Goal: Transaction & Acquisition: Subscribe to service/newsletter

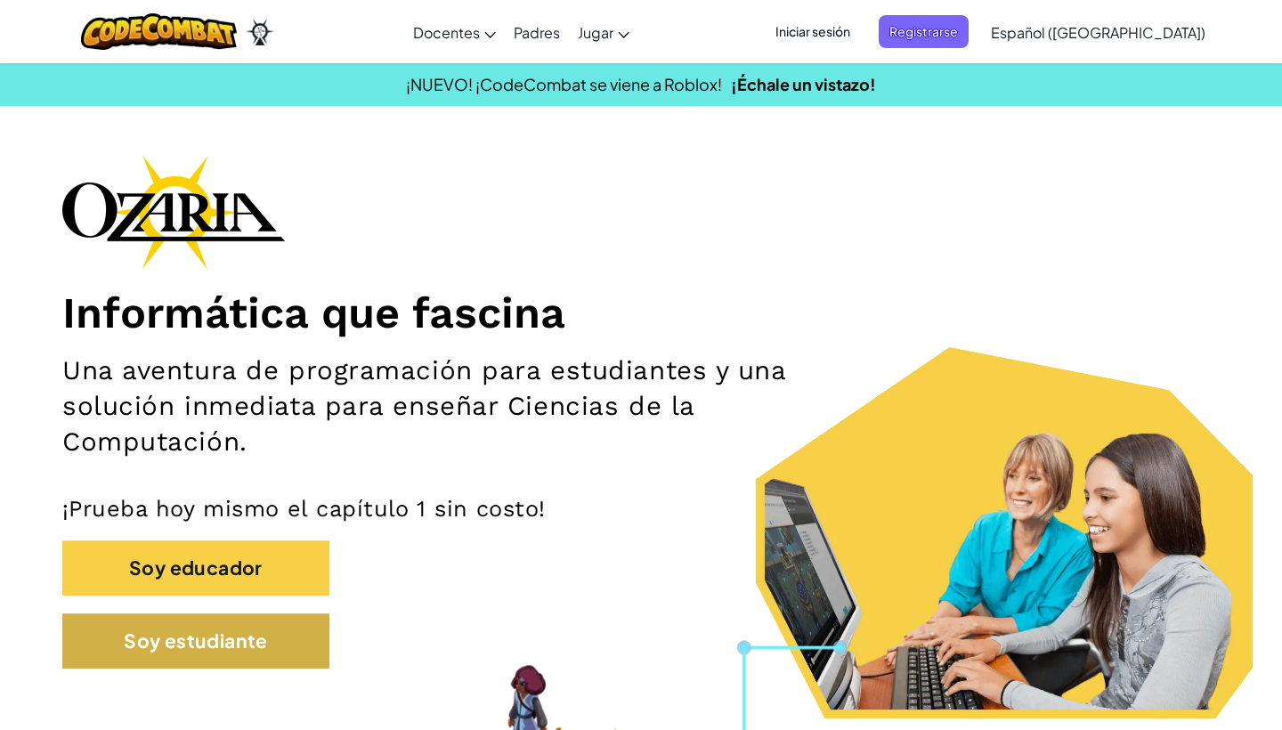
click at [296, 647] on button "Soy estudiante" at bounding box center [195, 640] width 267 height 55
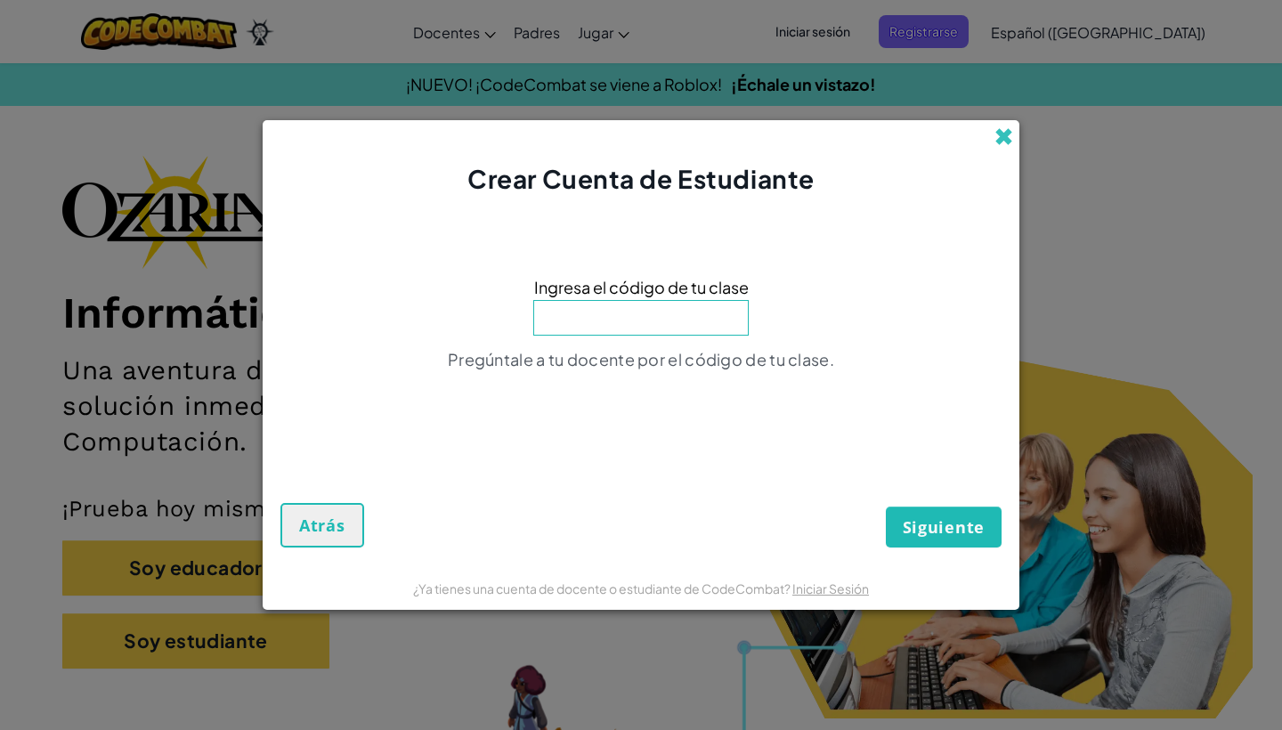
click at [1008, 141] on span at bounding box center [1003, 136] width 19 height 19
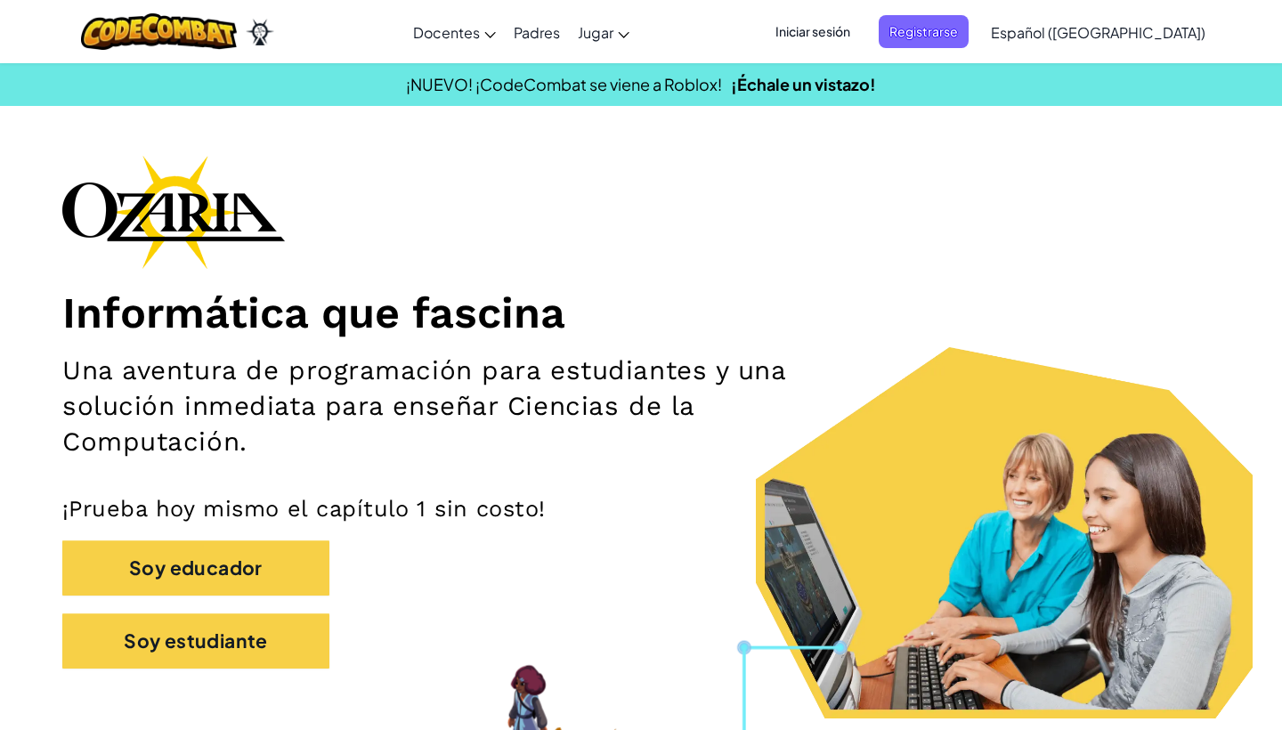
click at [856, 33] on span "Iniciar sesión" at bounding box center [813, 31] width 96 height 33
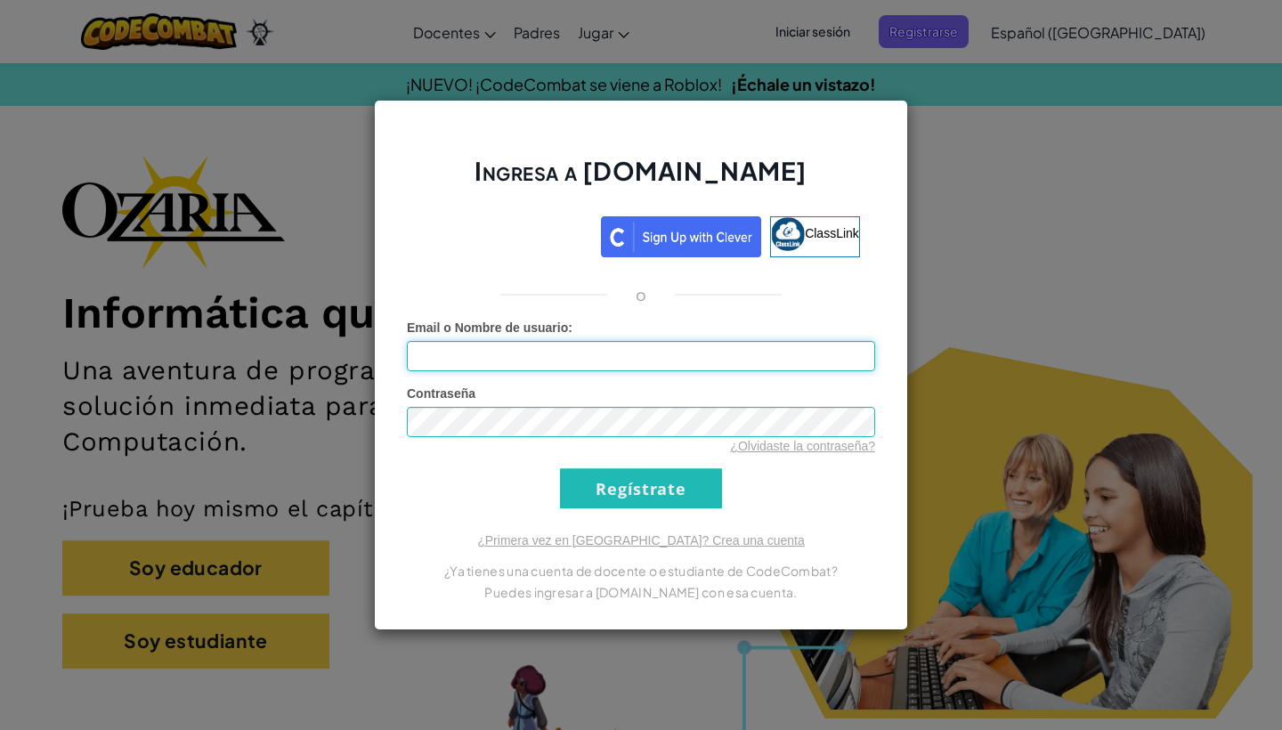
type input "BRUNO4 5"
click at [605, 489] on input "Regístrate" at bounding box center [641, 488] width 162 height 40
